Goal: Entertainment & Leisure: Consume media (video, audio)

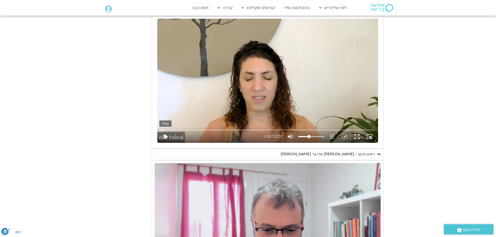
type input "1640.5"
click at [166, 135] on button "play_arrow" at bounding box center [165, 136] width 12 height 12
type input "8.436814"
type input "1640.5"
type input "8.49419"
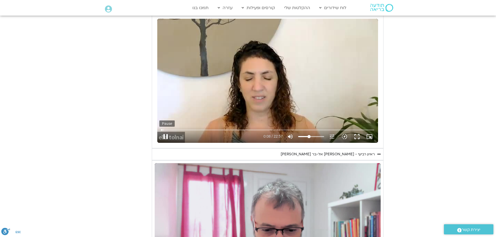
type input "1640.5"
type input "8.650988"
type input "1640.5"
type input "8.761472"
type input "1640.5"
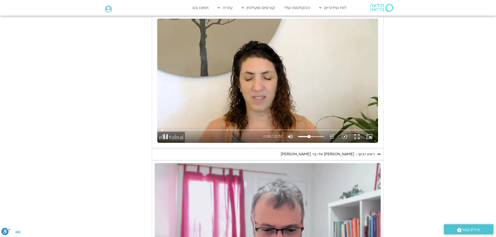
type input "8.891066"
type input "1640.5"
type input "9.018472"
type input "1640.5"
type input "9.154967"
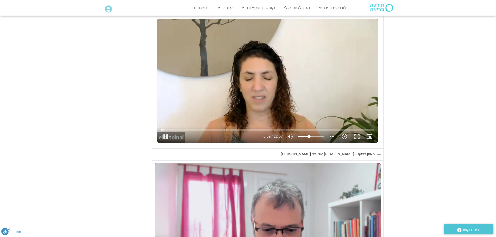
type input "1640.5"
type input "9.290024"
type input "1640.5"
type input "9.420893"
type input "1640.5"
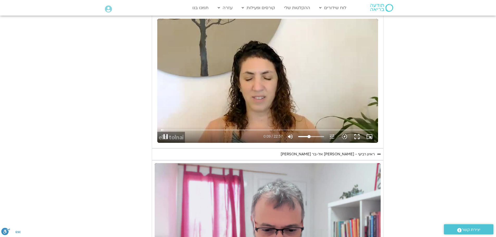
type input "9.553749"
type input "1640.5"
type input "9.689346"
type input "1640.5"
type input "9.820319"
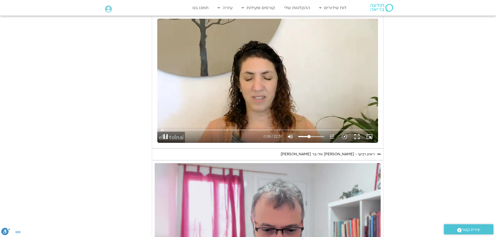
type input "1640.5"
type input "9.952622"
type input "1640.5"
type input "10.088884"
type input "1640.5"
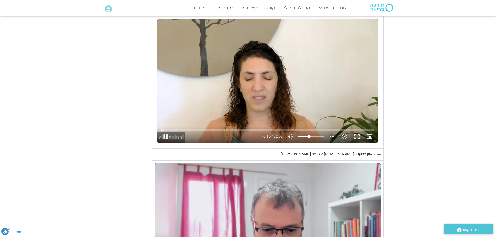
type input "10.221738"
type input "1640.5"
type input "10.355961"
type input "1640.5"
type input "10.48165"
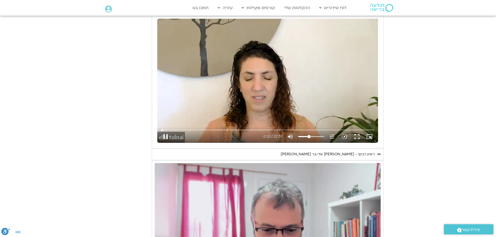
type input "1640.5"
type input "10.613056"
type input "1640.5"
type input "10.7437"
type input "1640.5"
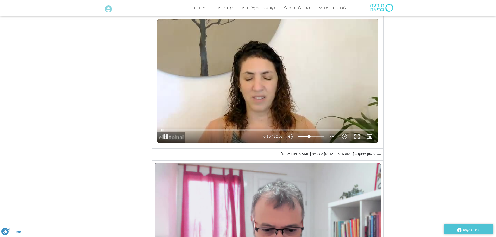
type input "10.873463"
type input "1640.5"
type input "11.00922"
type input "1640.5"
type input "11.145617"
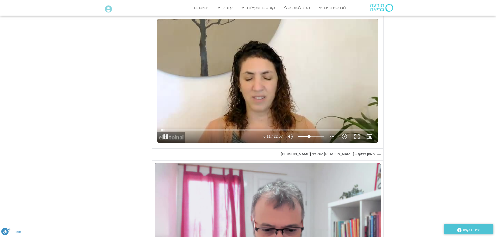
type input "1640.5"
type input "11.280797"
type input "1640.5"
type input "11.415006"
type input "1640.5"
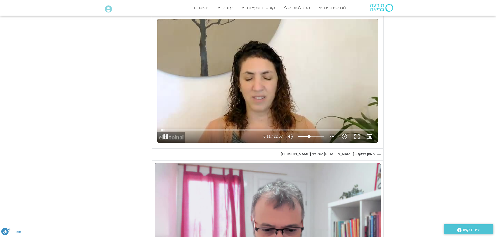
type input "11.552497"
type input "1640.5"
type input "11.682201"
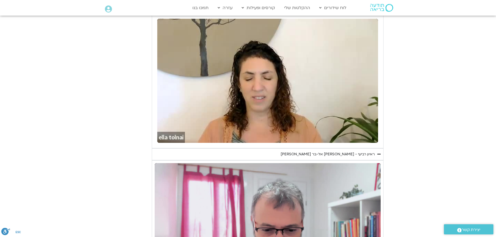
type input "1640.5"
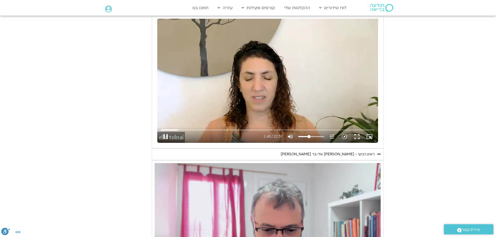
type input "108.123293"
type input "1640.5"
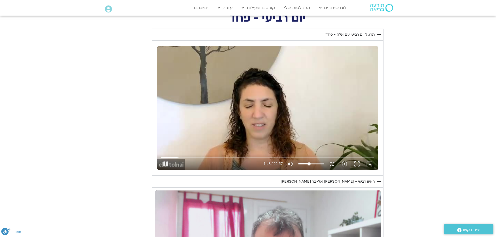
type input "108.292187"
type input "1640.5"
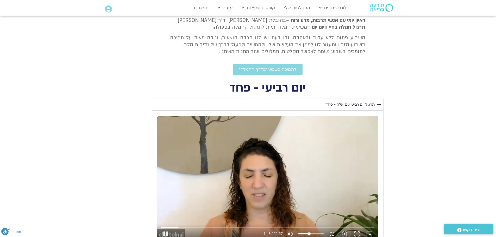
type input "108.434828"
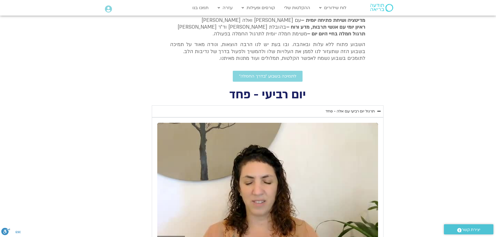
type input "1640.5"
type input "109.42757"
type input "1640.5"
type input "109.477705"
type input "1640.5"
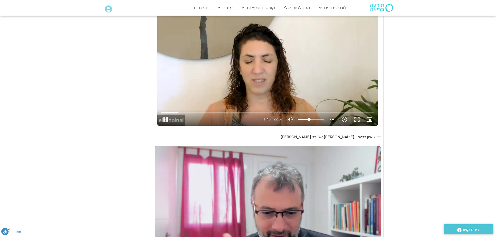
type input "109.60839"
type input "1640.5"
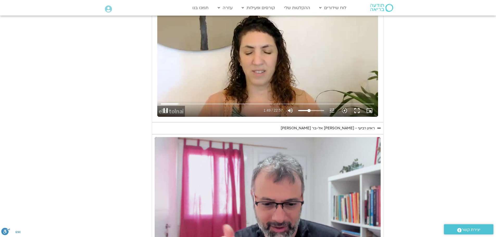
type input "109.736836"
type input "1640.5"
type input "109.865505"
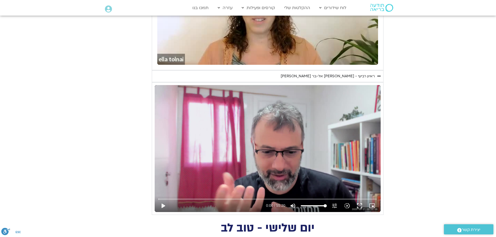
type input "1640.5"
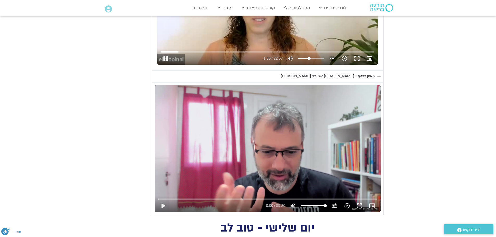
type input "110.393893"
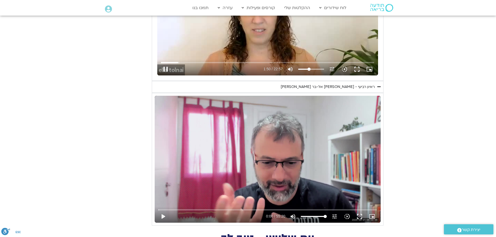
type input "1640.5"
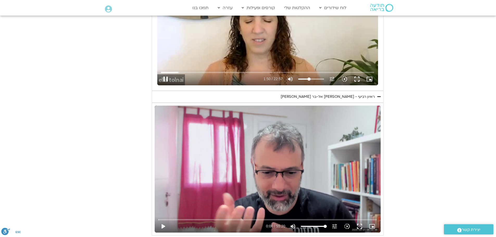
type input "110.541195"
type input "1640.5"
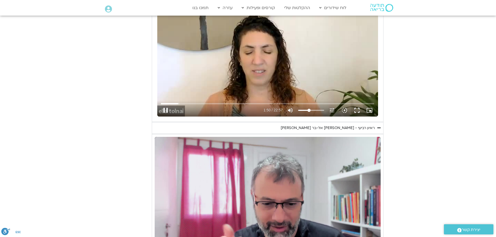
scroll to position [261, 0]
type input "110.660939"
type input "1640.5"
type input "110.789181"
type input "1640.5"
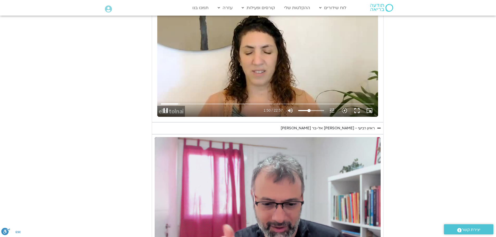
type input "110.922175"
type input "1640.5"
type input "111.057866"
type input "1640.5"
type input "111.190592"
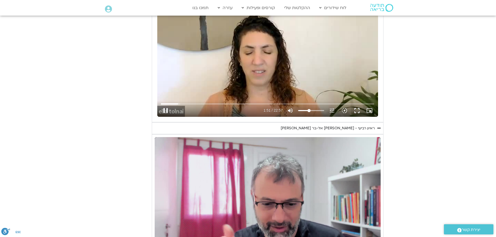
type input "1640.5"
type input "111.323565"
type input "1640.5"
type input "111.458175"
type input "1640.5"
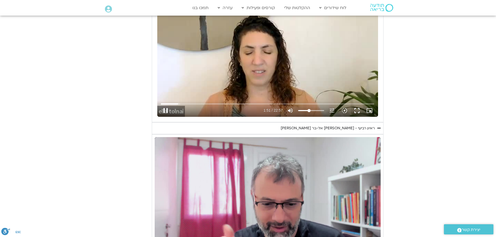
type input "111.594417"
type input "1640.5"
type input "111.729554"
type input "1640.5"
type input "111.863435"
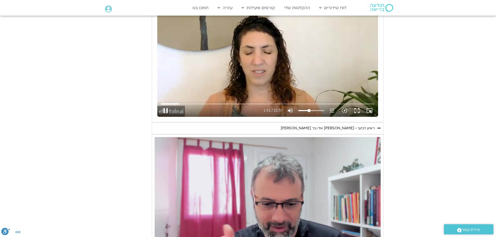
type input "1640.5"
type input "111.998117"
type input "1640.5"
type input "112.127132"
type input "1640.5"
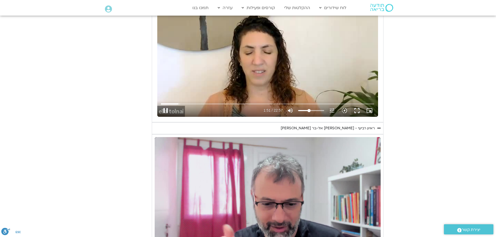
type input "112.261733"
type input "1640.5"
type input "112.396619"
type input "1640.5"
type input "112.537432"
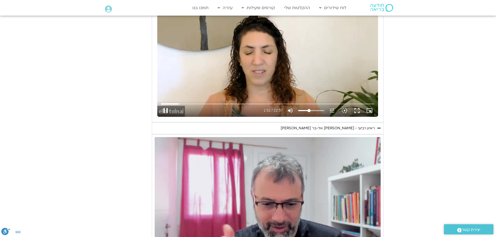
type input "1640.5"
type input "112.66929"
type input "1640.5"
type input "112.800846"
type input "1640.5"
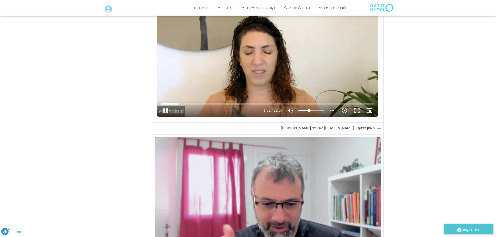
type input "112.936209"
type input "1640.5"
type input "113.067489"
type input "1640.5"
type input "113.19907"
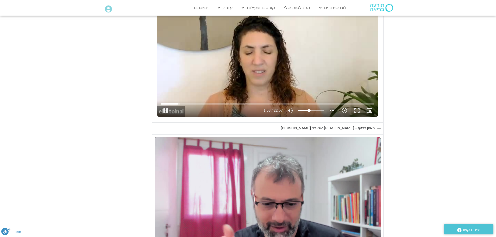
type input "1640.5"
type input "113.328132"
type input "1640.5"
type input "113.462487"
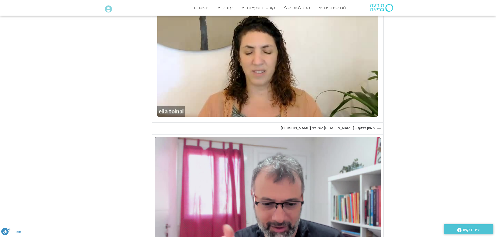
type input "1640.5"
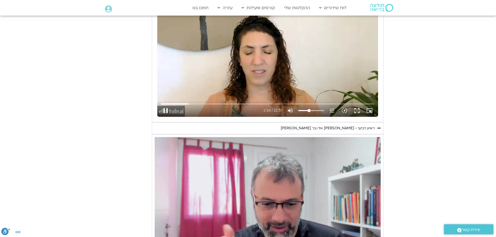
type input "174.653582"
type input "1640.5"
type input "174.787349"
type input "1640.5"
type input "174.917137"
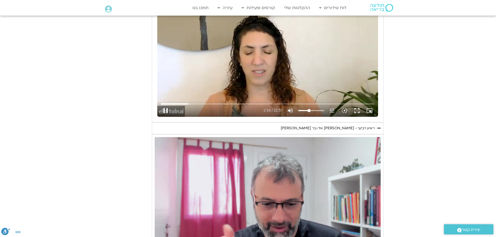
type input "1640.5"
type input "175.033007"
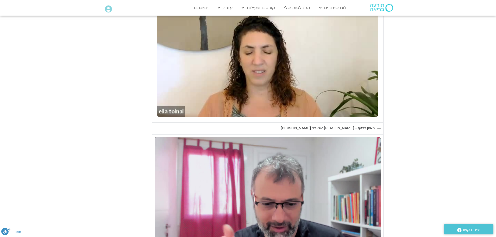
type input "1640.5"
type input "175.31689"
type input "1640.5"
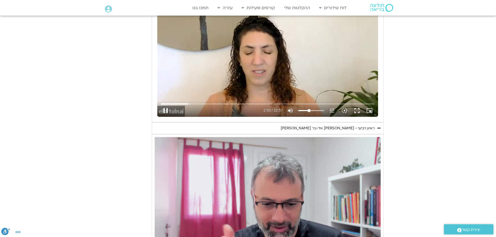
type input "175.449789"
type input "1640.5"
type input "175.551934"
type input "1640.5"
type input "175.716558"
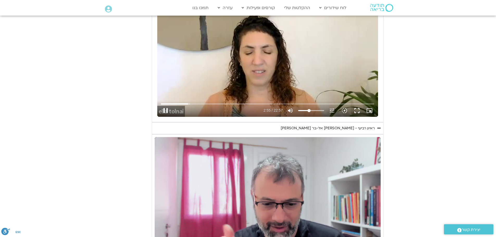
type input "1640.5"
type input "175.850201"
type input "1640.5"
type input "175.968035"
type input "1640.5"
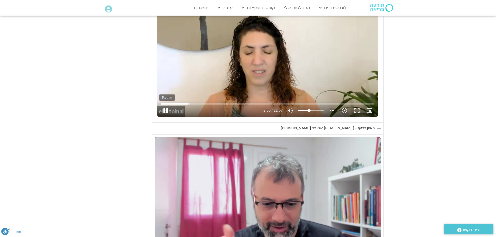
type input "176.100352"
type input "1640.5"
type input "176.219813"
type input "1640.5"
click at [165, 109] on button "pause" at bounding box center [165, 110] width 12 height 12
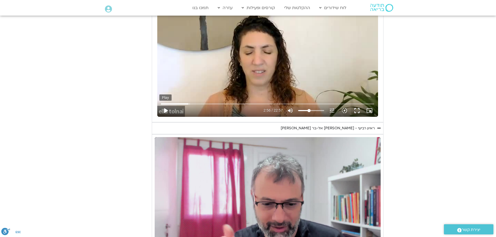
type input "176.376987"
click at [168, 111] on button "play_arrow" at bounding box center [165, 110] width 12 height 12
type input "1640.5"
type input "176.377"
type input "1640.5"
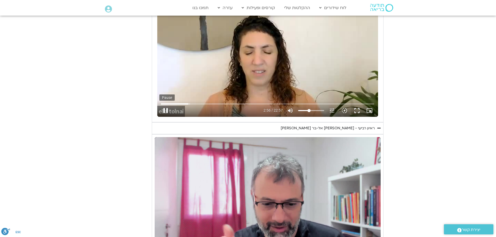
type input "176.397"
type input "1640.5"
type input "176.472677"
type input "1640.5"
type input "176.604564"
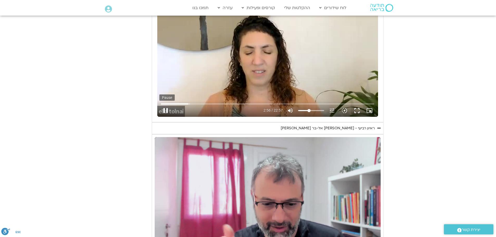
type input "1640.5"
type input "176.737804"
type input "1640.5"
type input "176.872842"
type input "1640.5"
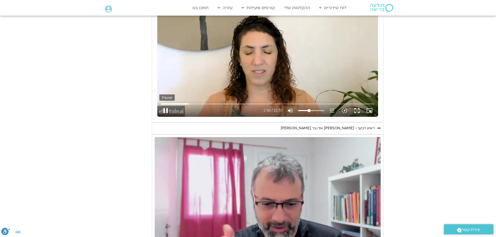
type input "177.006368"
type input "1640.5"
type input "177.13715"
type input "1640.5"
type input "177.272716"
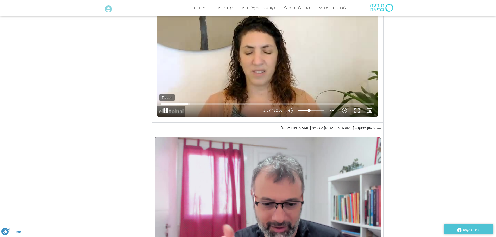
type input "1640.5"
type input "177.404137"
type input "1640.5"
type input "177.530964"
type input "1640.5"
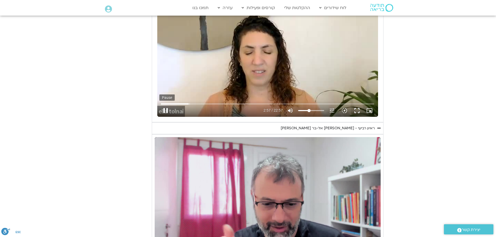
type input "177.656715"
type input "1640.5"
type input "177.783172"
type input "1640.5"
type input "177.913593"
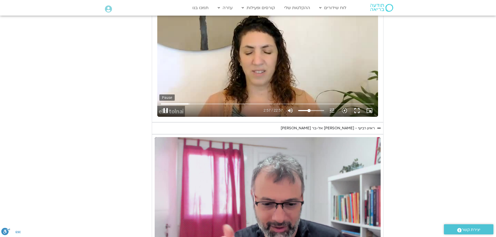
type input "1640.5"
type input "178.050825"
type input "1640.5"
type input "178.182691"
type input "1640.5"
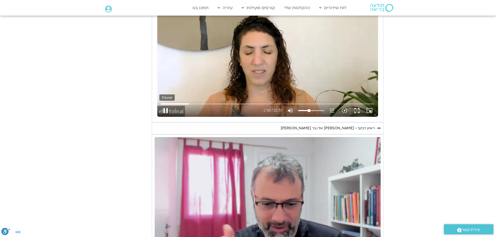
type input "178.317076"
type input "1640.5"
type input "178.451733"
type input "1640.5"
type input "178.580743"
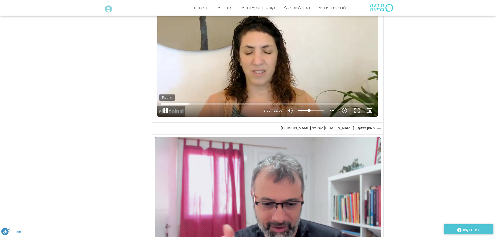
type input "1640.5"
type input "178.709583"
type input "1640.5"
type input "178.845775"
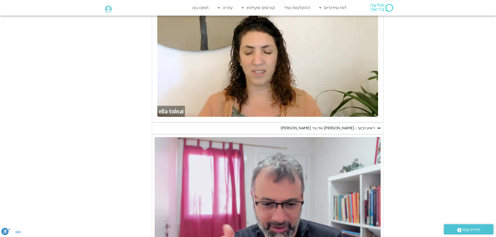
type input "1640.5"
type input "215.630557"
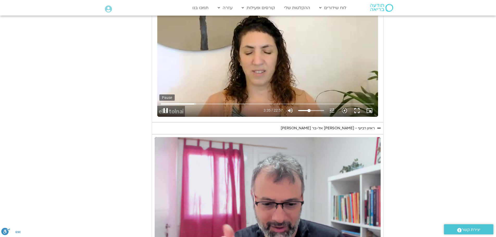
type input "1640.5"
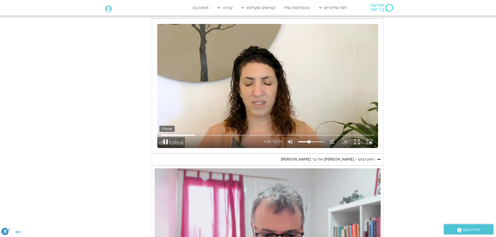
type input "215.753316"
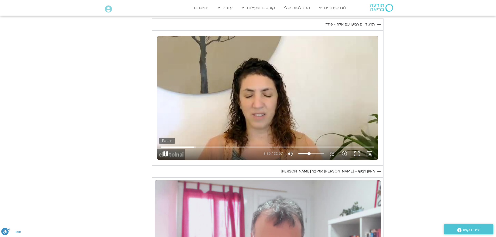
type input "1640.5"
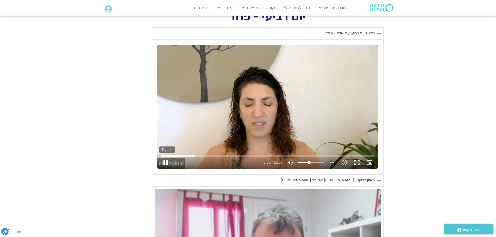
type input "215.880416"
type input "1640.5"
type input "216.010859"
type input "1640.5"
type input "216.139479"
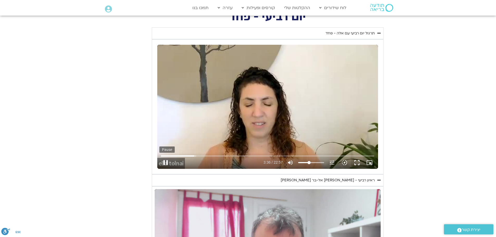
type input "1640.5"
type input "216.265362"
type input "1640.5"
type input "216.398923"
type input "1640.5"
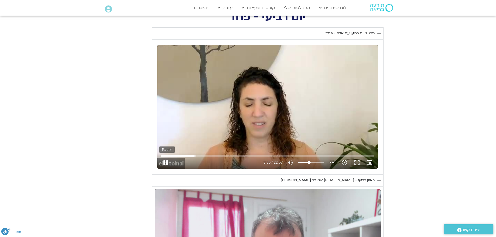
type input "216.529896"
click at [164, 162] on button "pause" at bounding box center [165, 162] width 12 height 12
